Goal: Information Seeking & Learning: Find specific fact

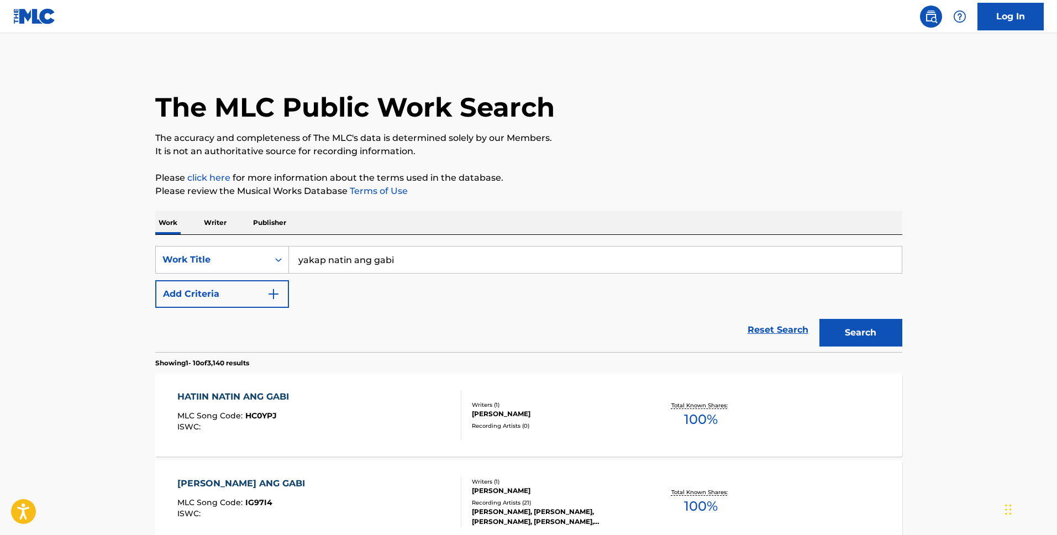
click at [628, 189] on p "Please review the Musical Works Database Terms of Use" at bounding box center [528, 190] width 747 height 13
click at [563, 226] on div "Work Writer Publisher" at bounding box center [528, 222] width 747 height 23
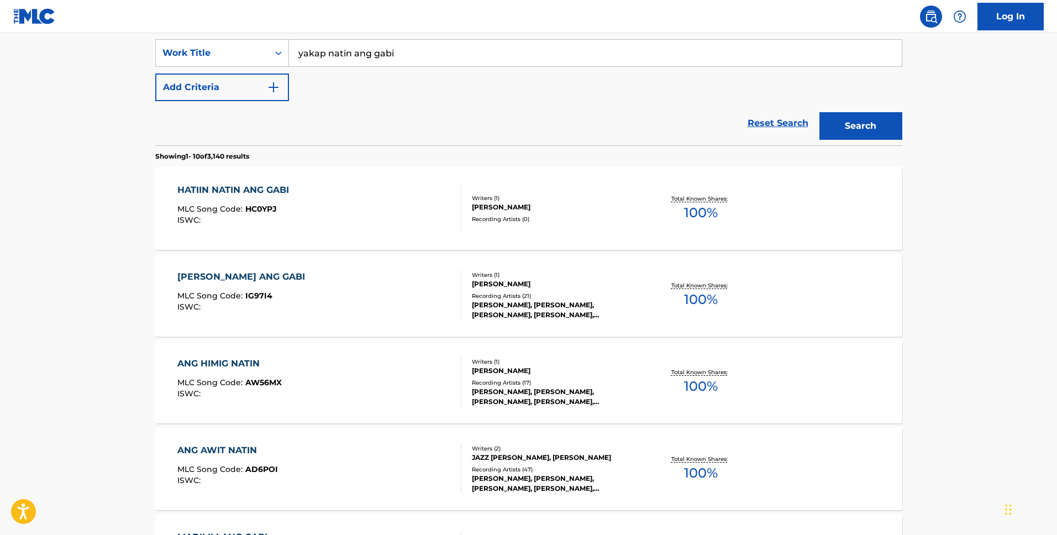
scroll to position [206, 0]
click at [393, 274] on div "IGUHIT NATIN ANG GABI MLC Song Code : IG97I4 ISWC :" at bounding box center [319, 296] width 284 height 50
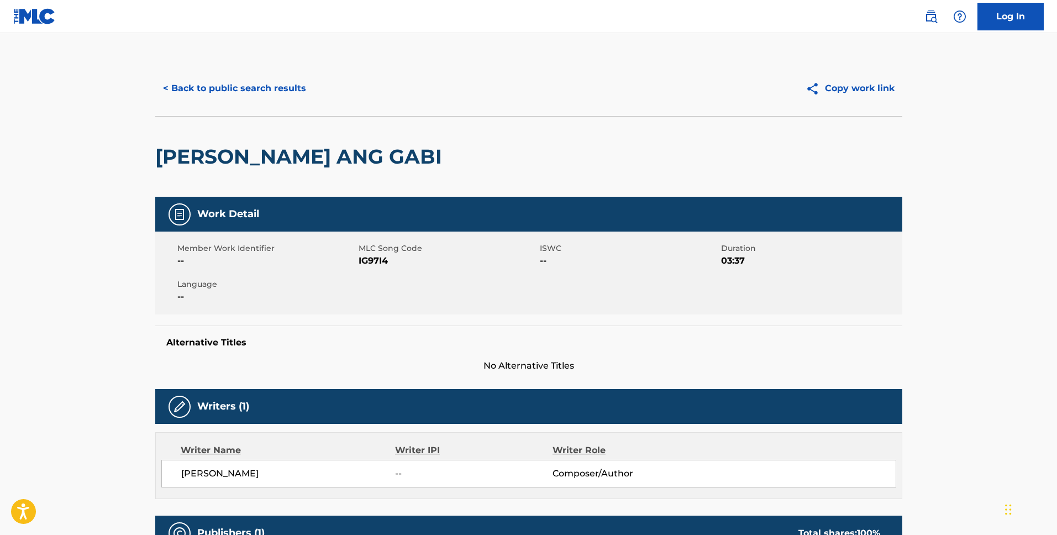
click at [260, 97] on button "< Back to public search results" at bounding box center [234, 89] width 159 height 28
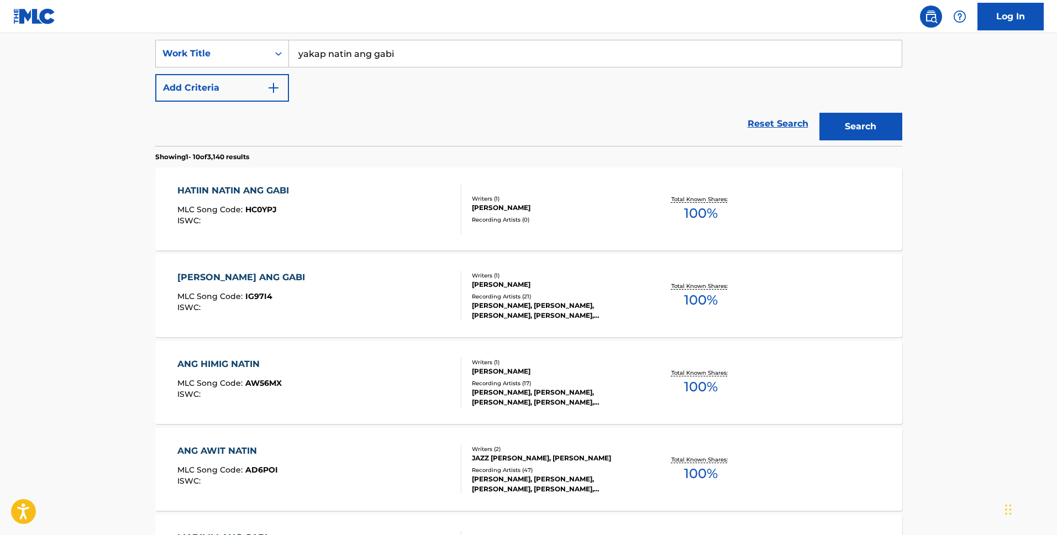
click at [540, 68] on div "SearchWithCriteria0832b93a-7ffe-4296-ac0d-054a68512923 Work Title yakap natin a…" at bounding box center [528, 71] width 747 height 62
click at [531, 57] on input "yakap natin ang gabi" at bounding box center [595, 53] width 613 height 27
click at [413, 57] on input "yakap natin ang gabi" at bounding box center [595, 53] width 613 height 27
type input "u"
type input "ikaw ang aking tahnan"
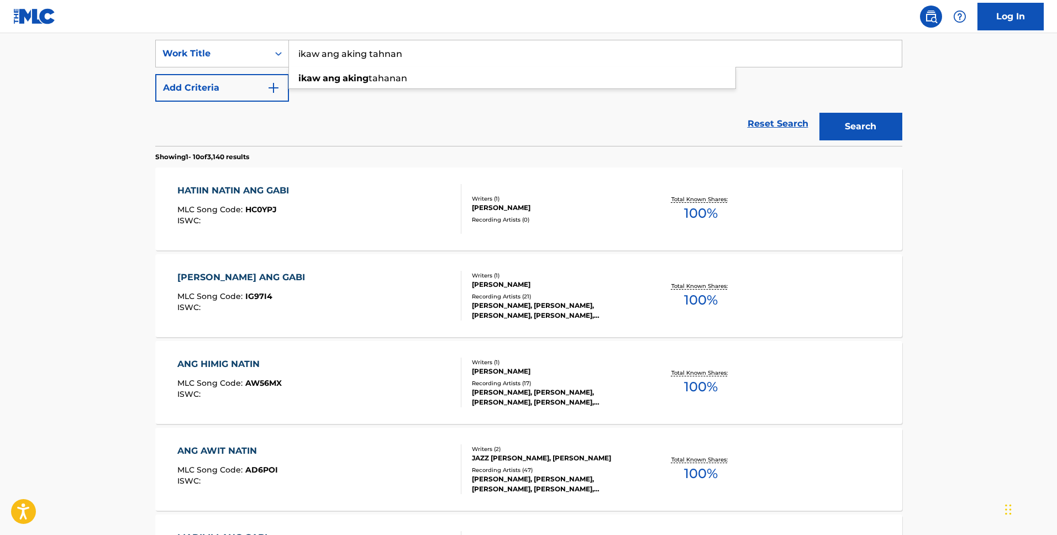
click at [819, 113] on button "Search" at bounding box center [860, 127] width 83 height 28
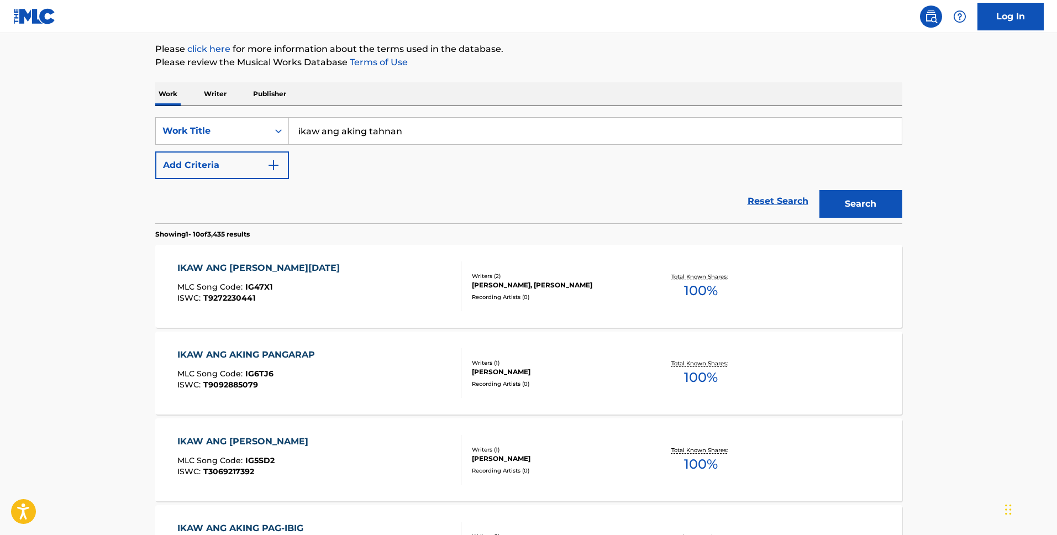
scroll to position [0, 0]
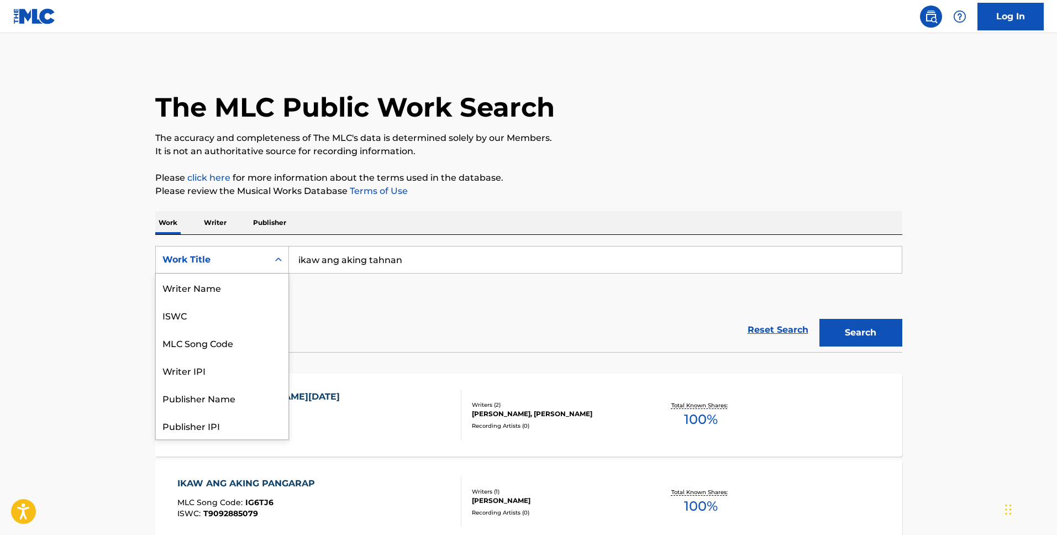
click at [236, 248] on div "Work Title" at bounding box center [222, 260] width 134 height 28
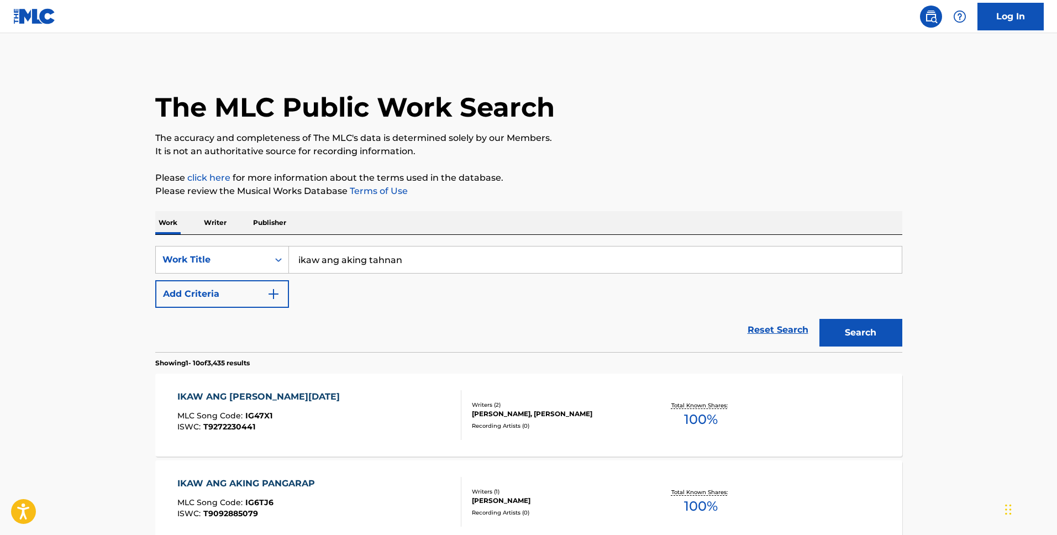
click at [379, 250] on input "ikaw ang aking tahnan" at bounding box center [595, 259] width 613 height 27
click at [179, 258] on div "Work Title" at bounding box center [211, 259] width 99 height 13
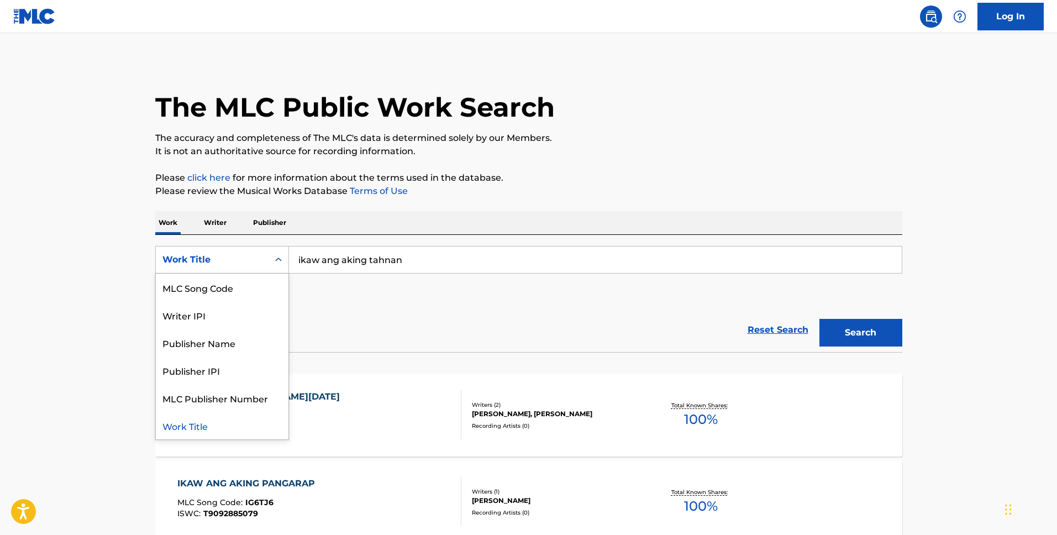
scroll to position [0, 0]
click at [209, 289] on div "Writer Name" at bounding box center [222, 287] width 133 height 28
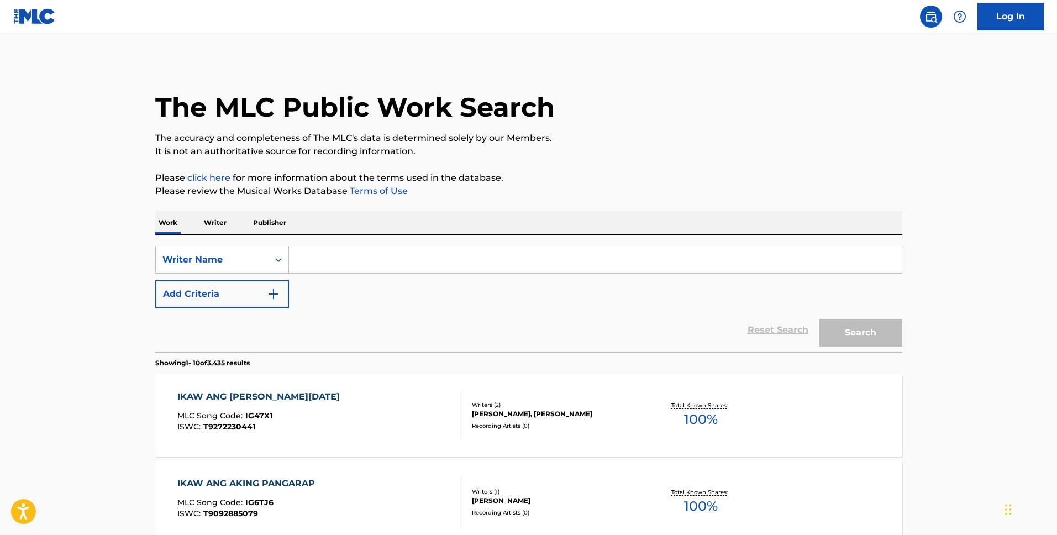
click at [460, 261] on input "Search Form" at bounding box center [595, 259] width 613 height 27
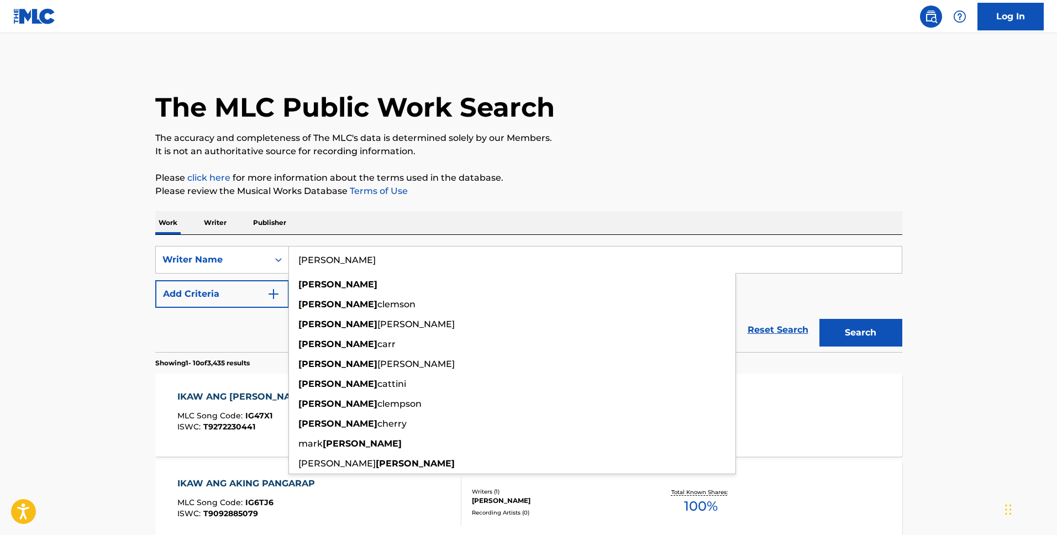
type input "[PERSON_NAME]"
click at [819, 319] on button "Search" at bounding box center [860, 333] width 83 height 28
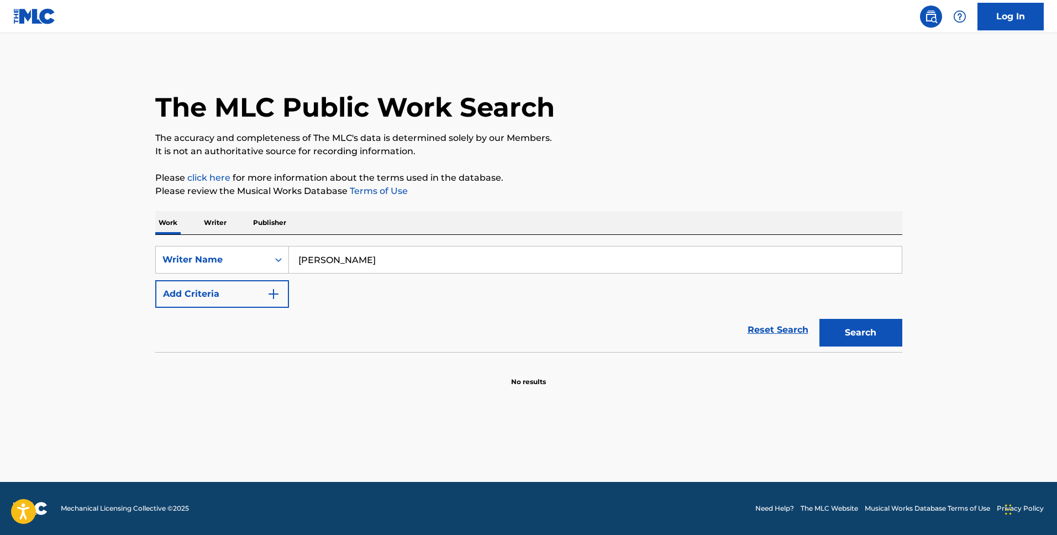
click at [634, 135] on p "The accuracy and completeness of The MLC's data is determined solely by our Mem…" at bounding box center [528, 137] width 747 height 13
